Goal: Navigation & Orientation: Go to known website

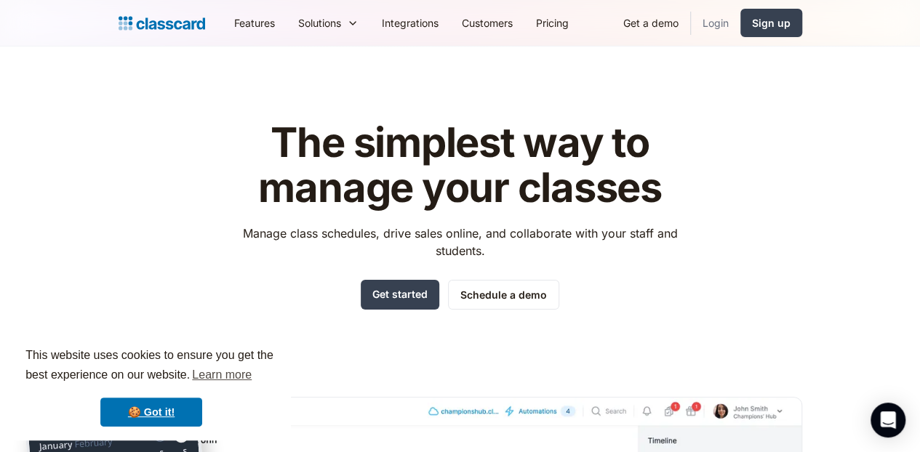
click at [740, 29] on link "Login" at bounding box center [715, 23] width 49 height 33
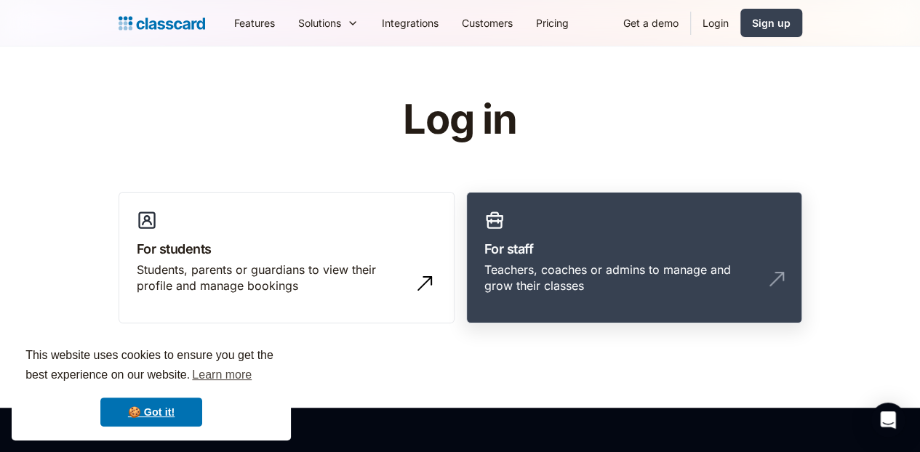
drag, startPoint x: 0, startPoint y: 0, endPoint x: 588, endPoint y: 254, distance: 640.8
click at [588, 254] on h3 "For staff" at bounding box center [634, 249] width 300 height 20
